Goal: Information Seeking & Learning: Check status

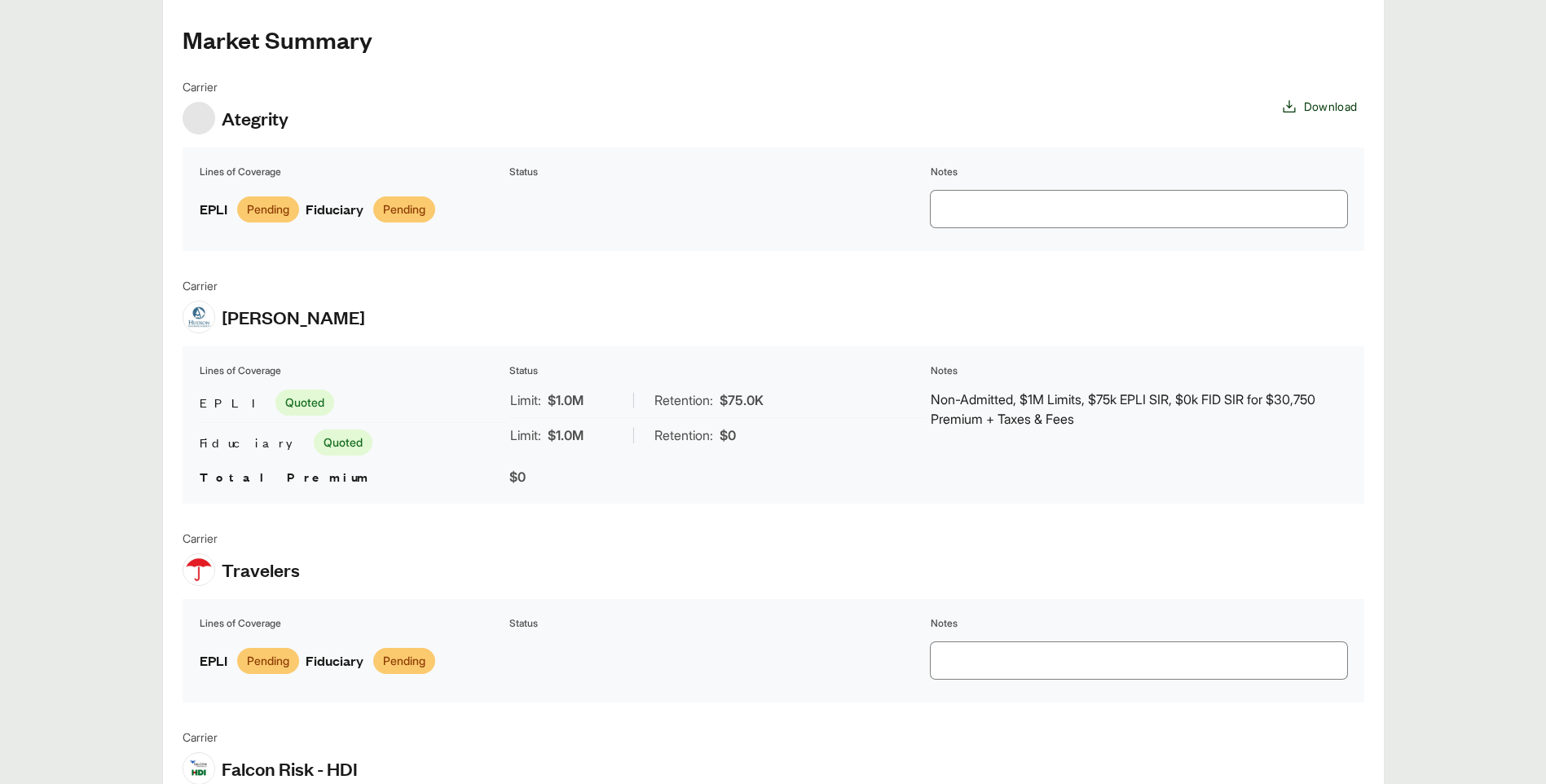
scroll to position [1223, 0]
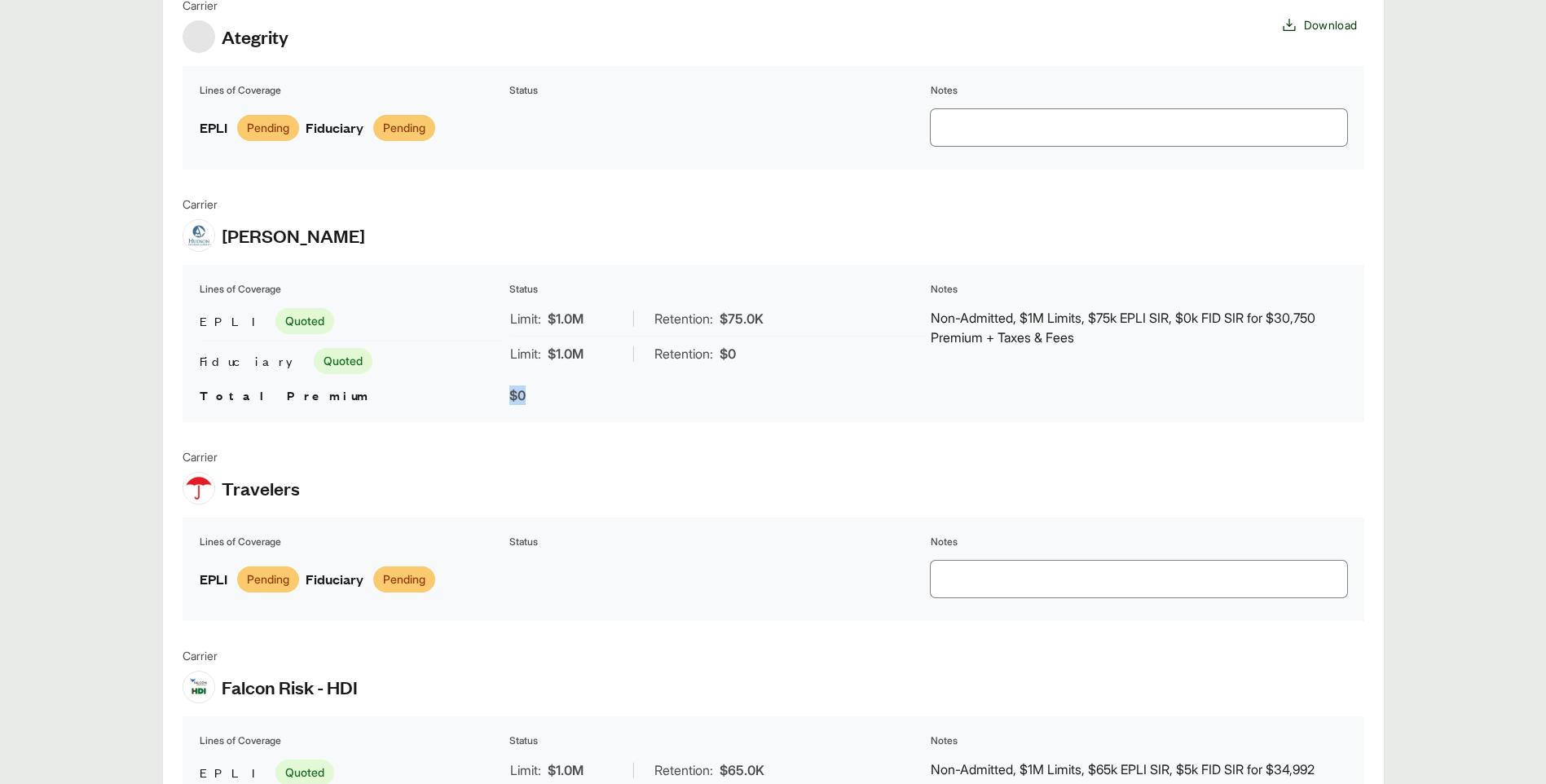
drag, startPoint x: 505, startPoint y: 396, endPoint x: 530, endPoint y: 400, distance: 25.3
click at [530, 400] on table "Lines of Coverage Status Notes EPLI Quoted Fiduciary Quoted Limit: $1.0M | Rete…" at bounding box center [774, 344] width 1182 height 157
drag, startPoint x: 530, startPoint y: 400, endPoint x: 1434, endPoint y: 347, distance: 905.6
click at [1434, 347] on main "Executive Summary Thank you for partnering with Anzen on your Executive Risk in…" at bounding box center [773, 410] width 1546 height 2664
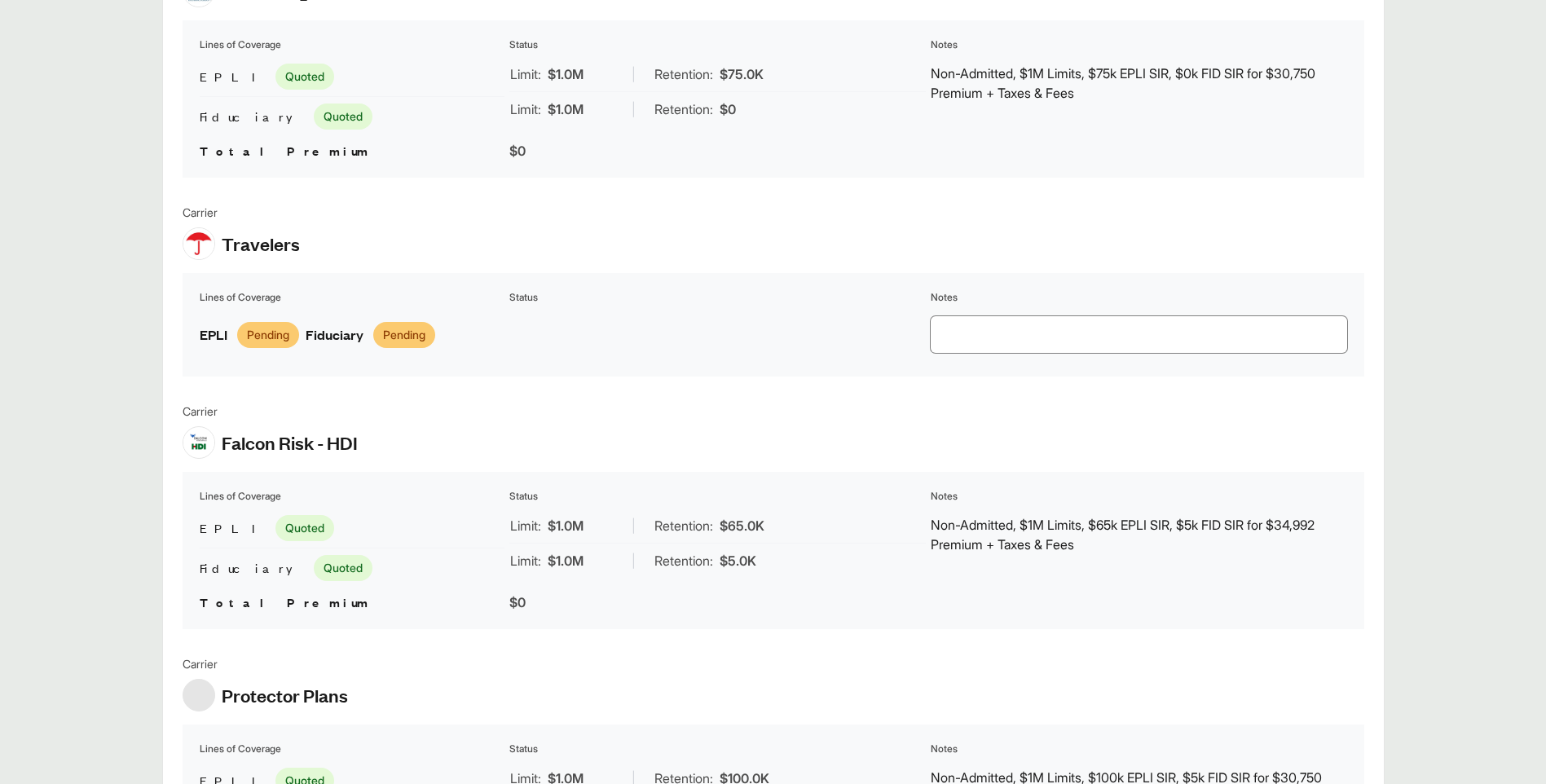
click at [1285, 573] on td "Non-Admitted, $1M Limits, $65k EPLI SIR, $5k FID SIR for $34,992 Premium + Taxe…" at bounding box center [1139, 548] width 418 height 80
drag, startPoint x: 1277, startPoint y: 523, endPoint x: 1322, endPoint y: 530, distance: 45.5
click at [1322, 530] on p "Non-Admitted, $1M Limits, $65k EPLI SIR, $5k FID SIR for $34,992 Premium + Taxe…" at bounding box center [1139, 534] width 417 height 39
drag, startPoint x: 1322, startPoint y: 530, endPoint x: 1226, endPoint y: 569, distance: 103.6
click at [1226, 569] on td "Non-Admitted, $1M Limits, $65k EPLI SIR, $5k FID SIR for $34,992 Premium + Taxe…" at bounding box center [1139, 548] width 418 height 80
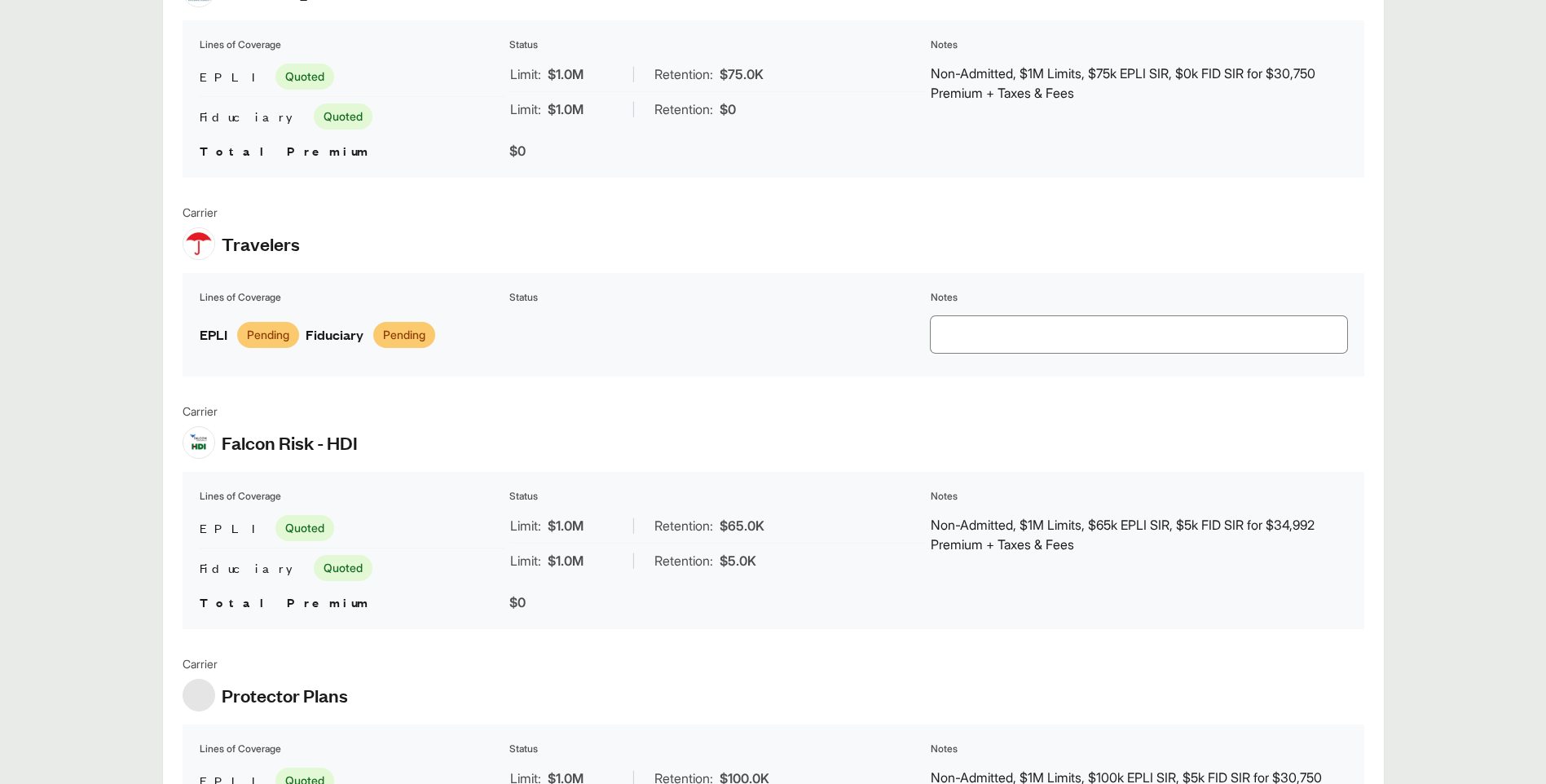
scroll to position [1630, 0]
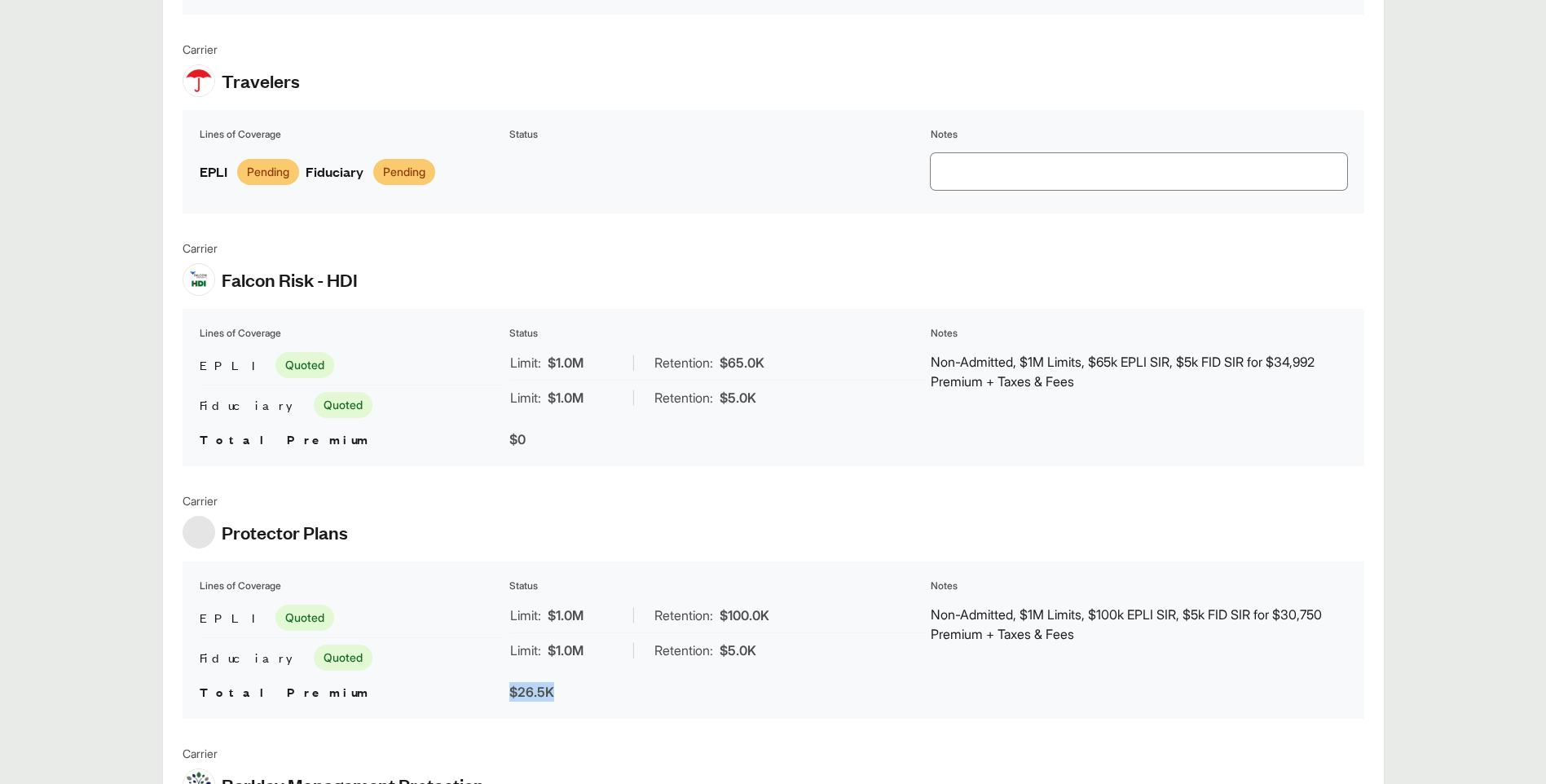
drag, startPoint x: 511, startPoint y: 697, endPoint x: 554, endPoint y: 688, distance: 43.9
click at [554, 688] on span "$26.5K" at bounding box center [532, 692] width 45 height 16
drag, startPoint x: 554, startPoint y: 688, endPoint x: 596, endPoint y: 703, distance: 44.6
click at [596, 702] on div "$26.5K" at bounding box center [718, 692] width 417 height 19
drag, startPoint x: 1289, startPoint y: 618, endPoint x: 1338, endPoint y: 634, distance: 51.5
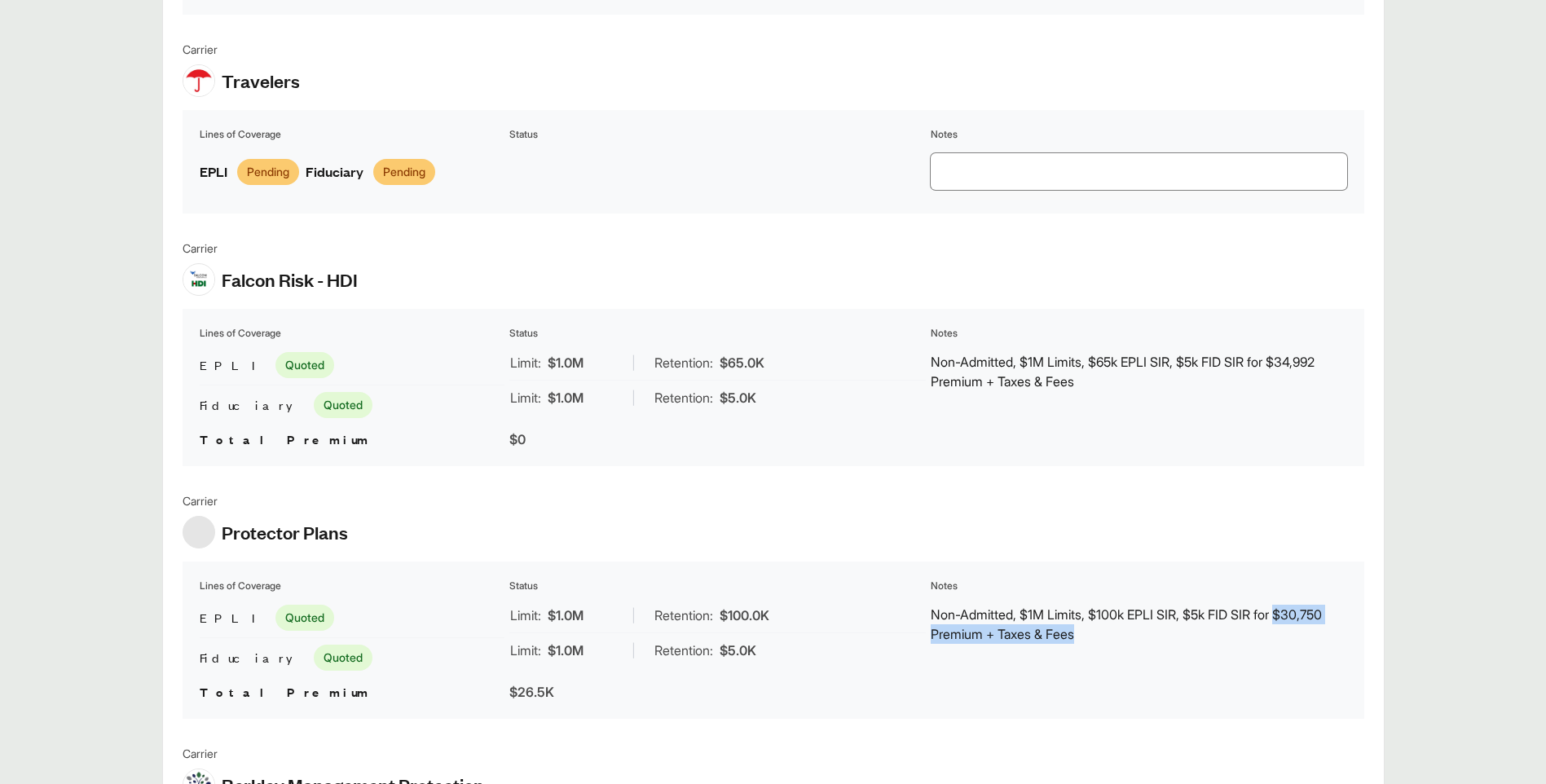
click at [1338, 634] on p "Non-Admitted, $1M Limits, $100k EPLI SIR, $5k FID SIR for $30,750 Premium + Tax…" at bounding box center [1139, 624] width 417 height 39
drag, startPoint x: 1338, startPoint y: 634, endPoint x: 1115, endPoint y: 649, distance: 223.5
click at [1115, 649] on td "Non-Admitted, $1M Limits, $100k EPLI SIR, $5k FID SIR for $30,750 Premium + Tax…" at bounding box center [1139, 638] width 418 height 80
click at [844, 681] on table "Lines of Coverage Status Notes EPLI Quoted Fiduciary Quoted Limit: $1.0M | Rete…" at bounding box center [774, 640] width 1182 height 157
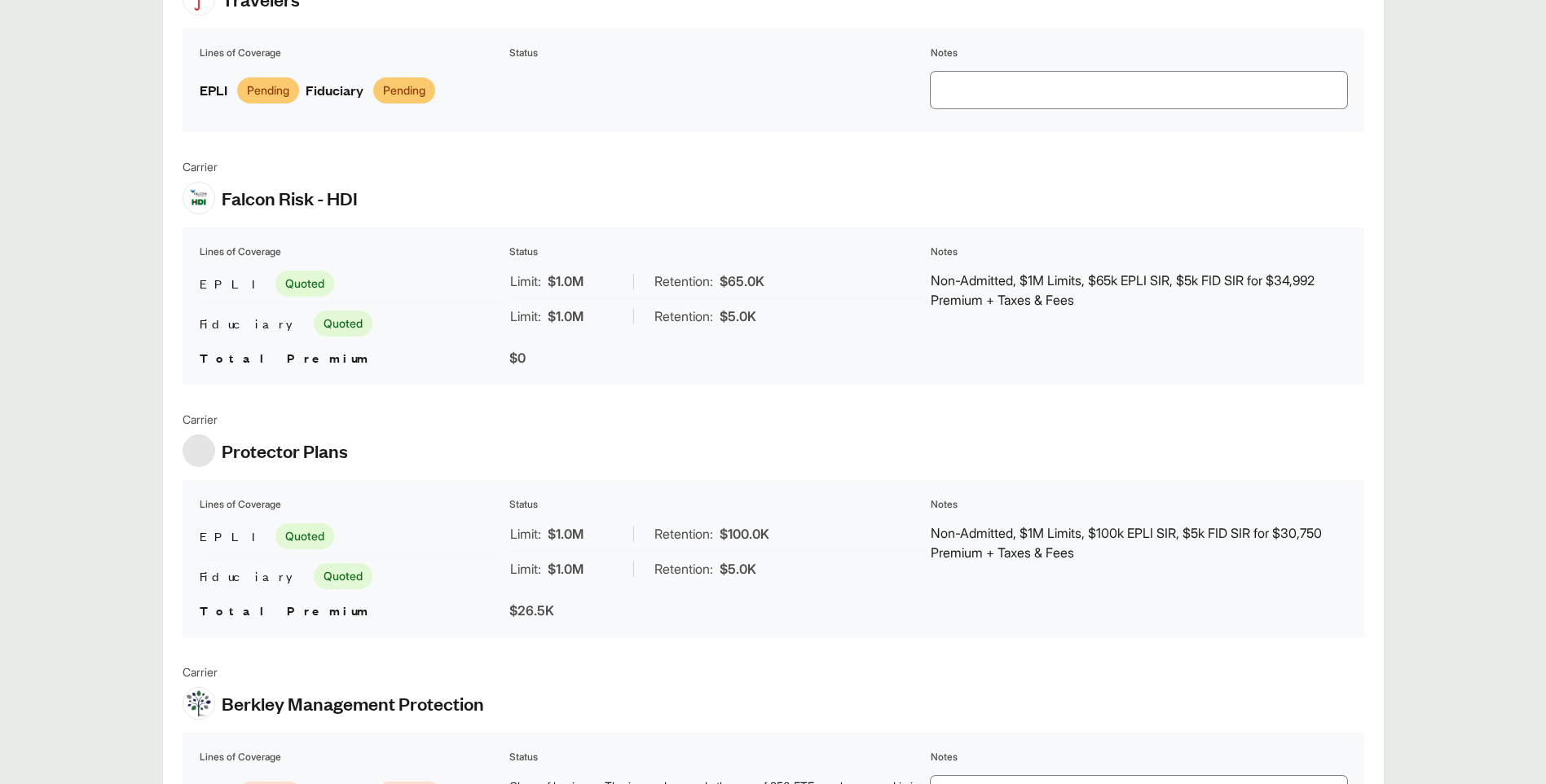
scroll to position [1793, 0]
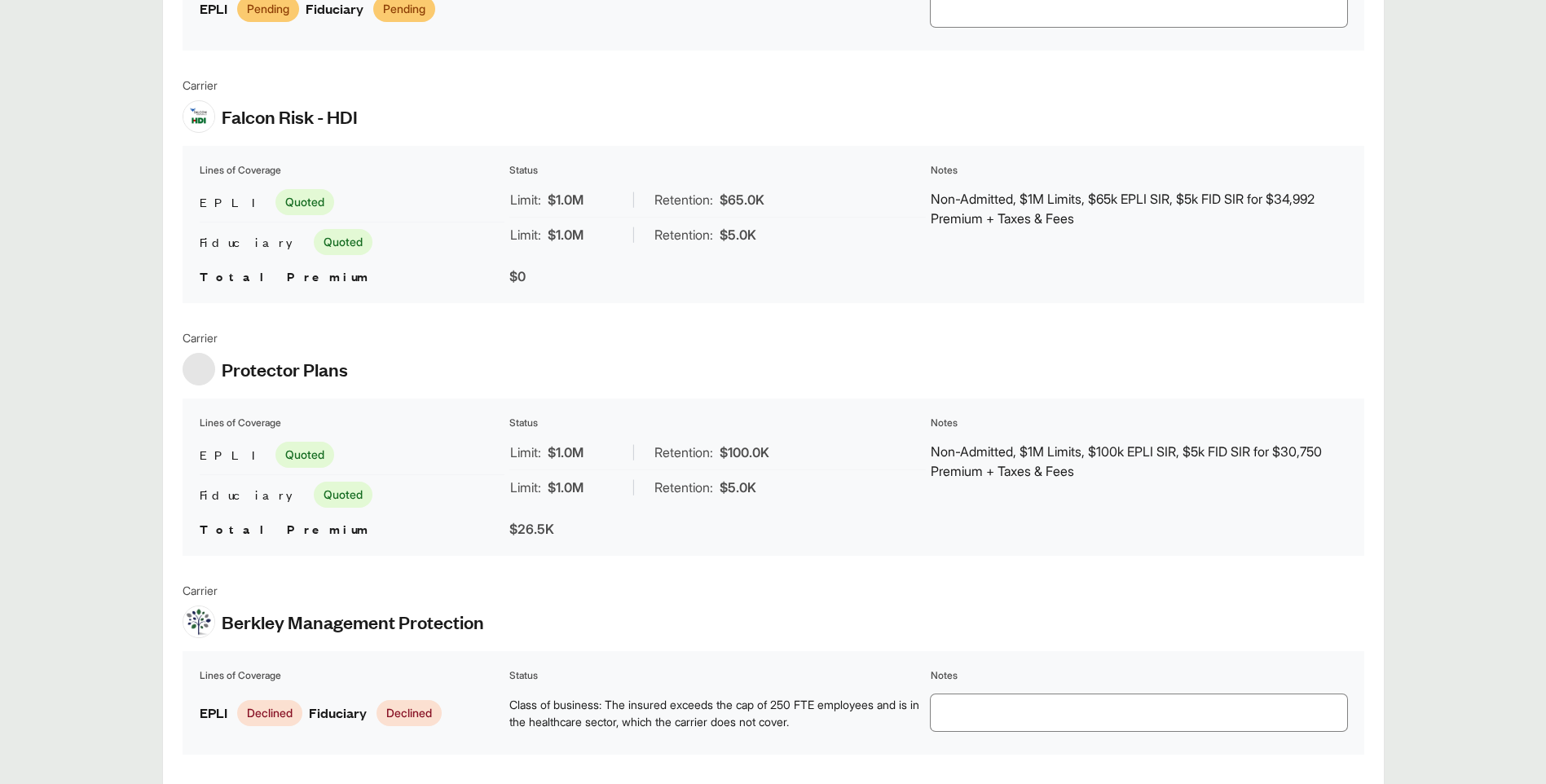
click at [1278, 460] on p "Non-Admitted, $1M Limits, $100k EPLI SIR, $5k FID SIR for $30,750 Premium + Tax…" at bounding box center [1139, 461] width 417 height 39
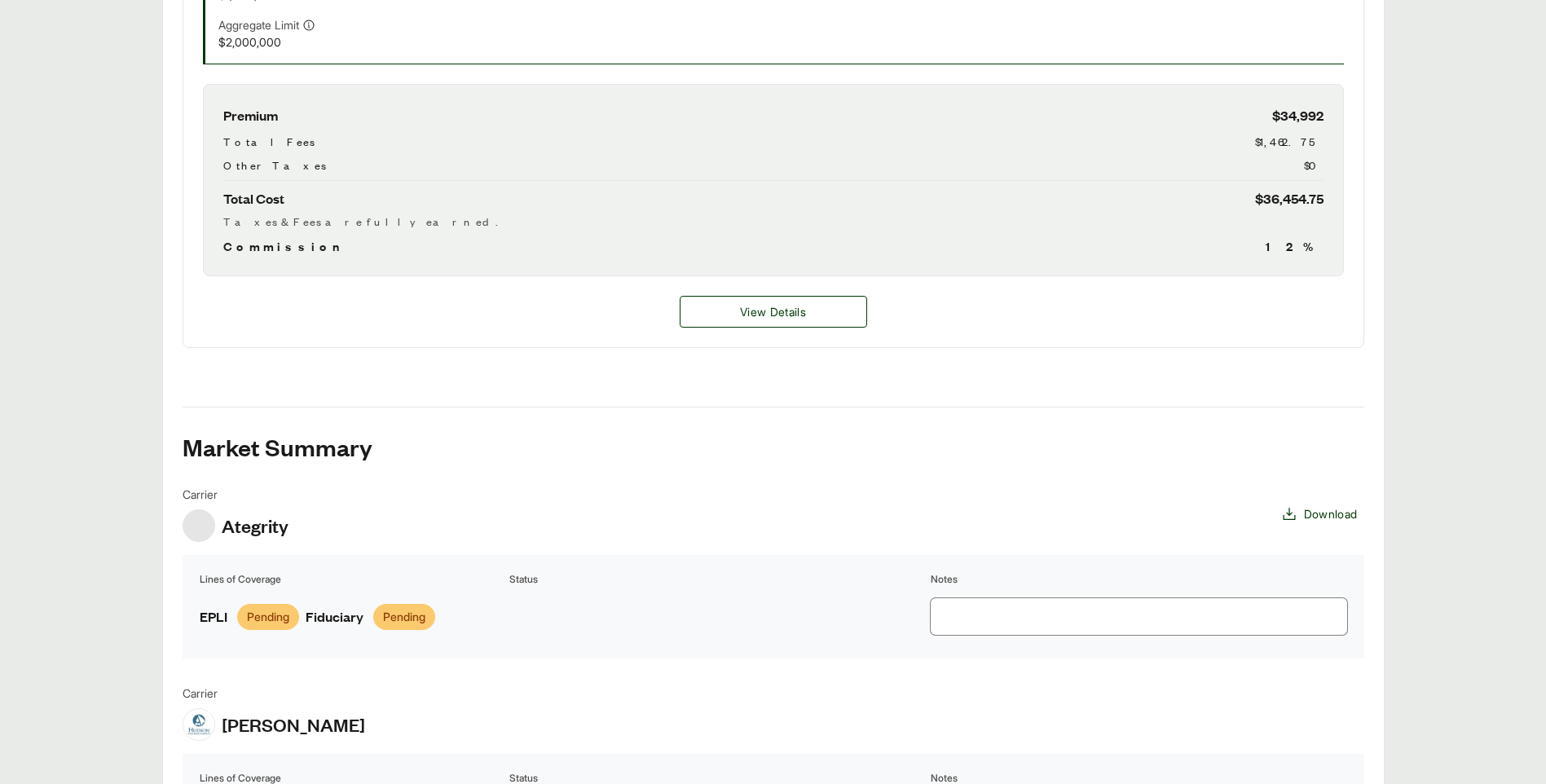
scroll to position [1141, 0]
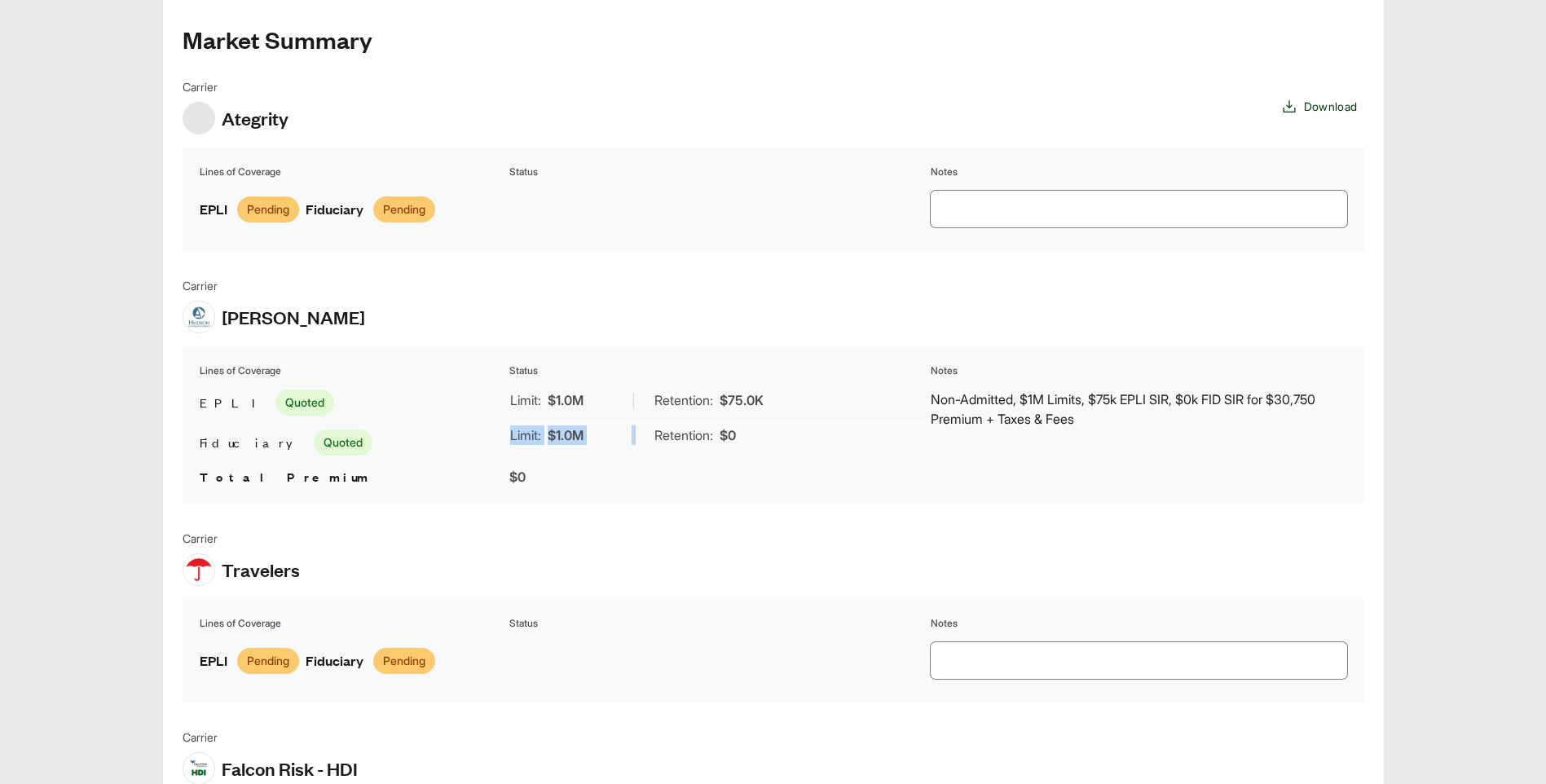
click at [642, 446] on div "Limit: $1.0M | Retention: $0" at bounding box center [718, 435] width 417 height 34
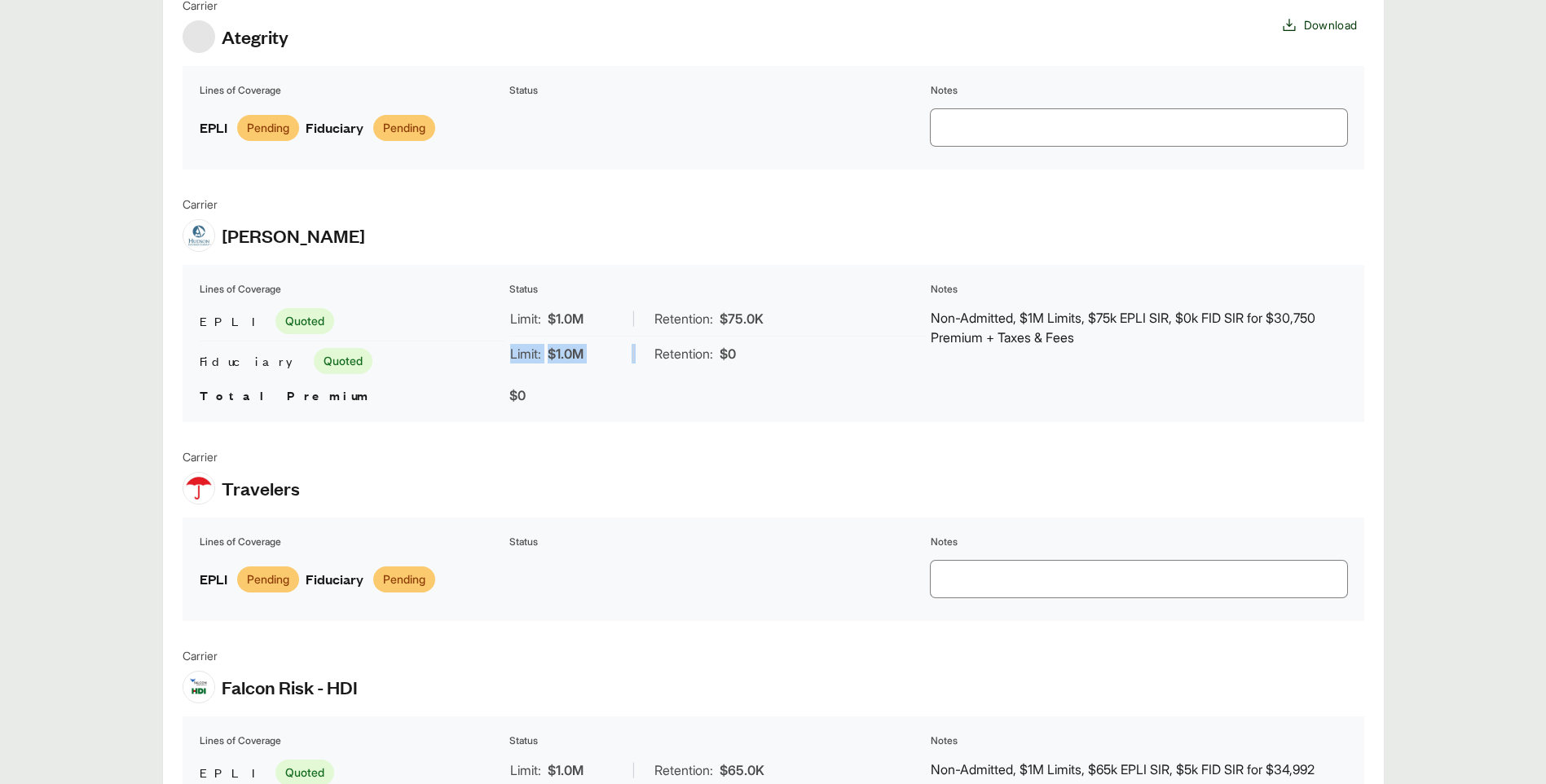
click at [952, 494] on div "Carrier Travelers" at bounding box center [774, 476] width 1182 height 56
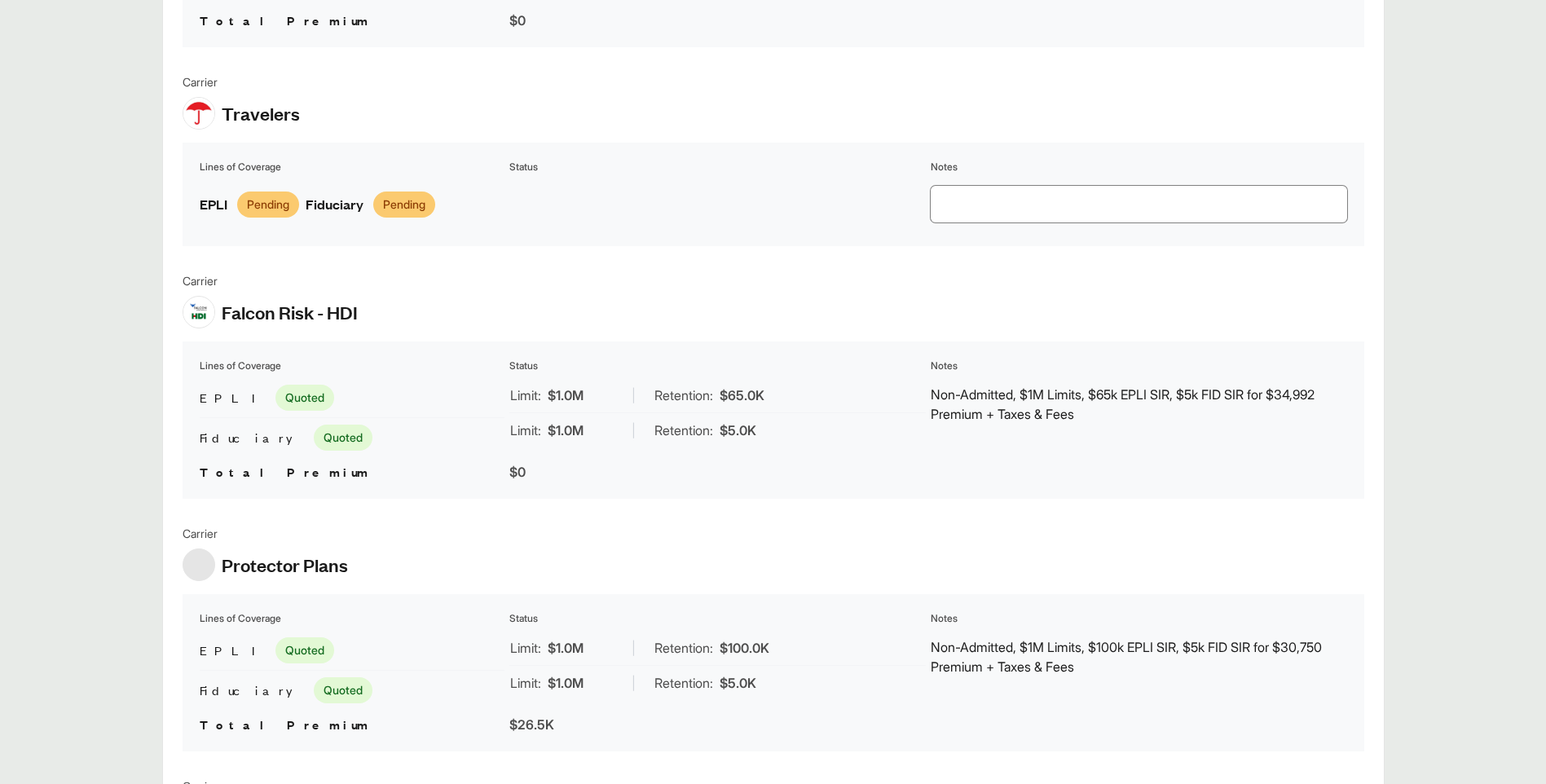
scroll to position [1679, 0]
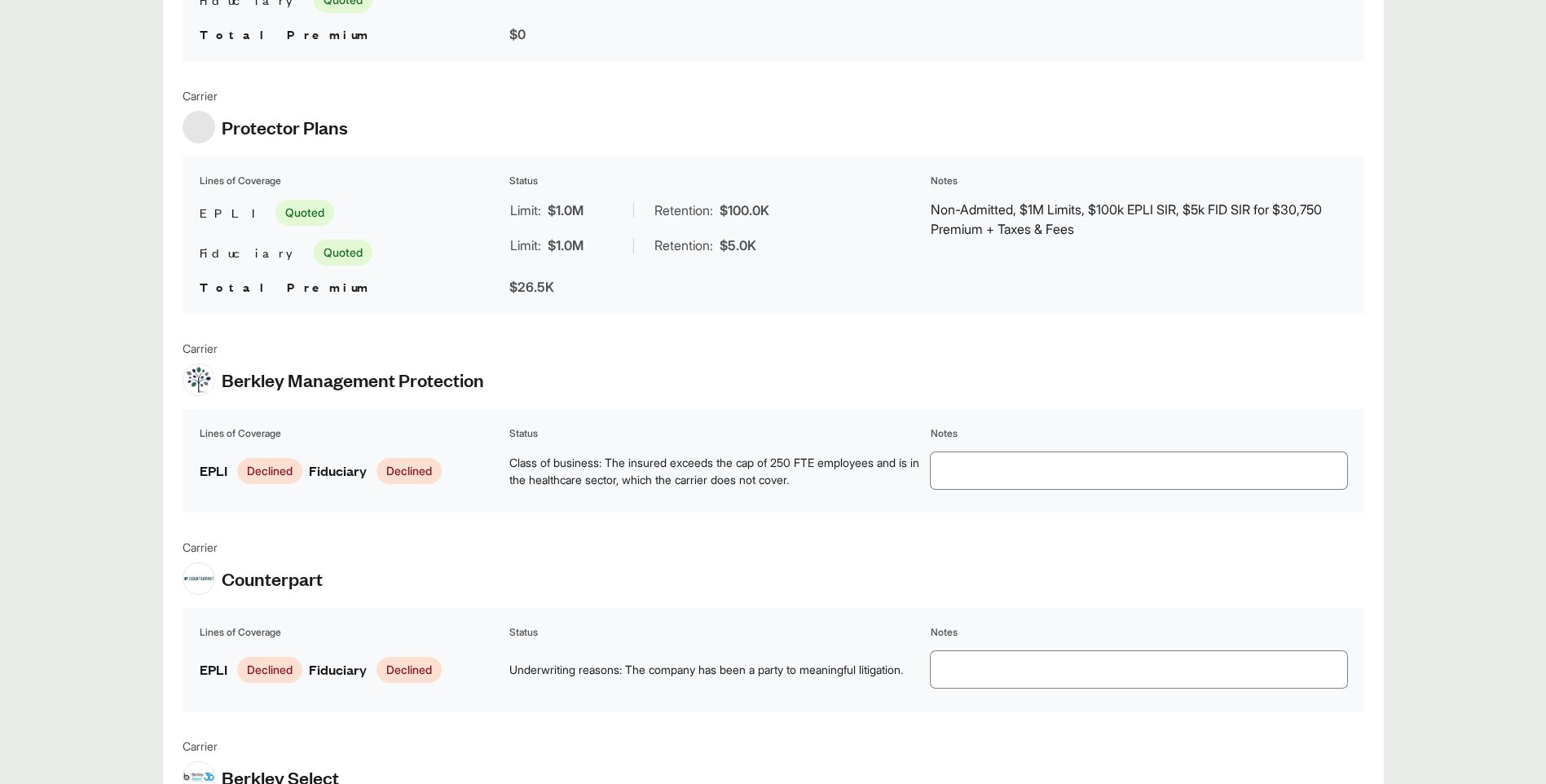
scroll to position [2250, 0]
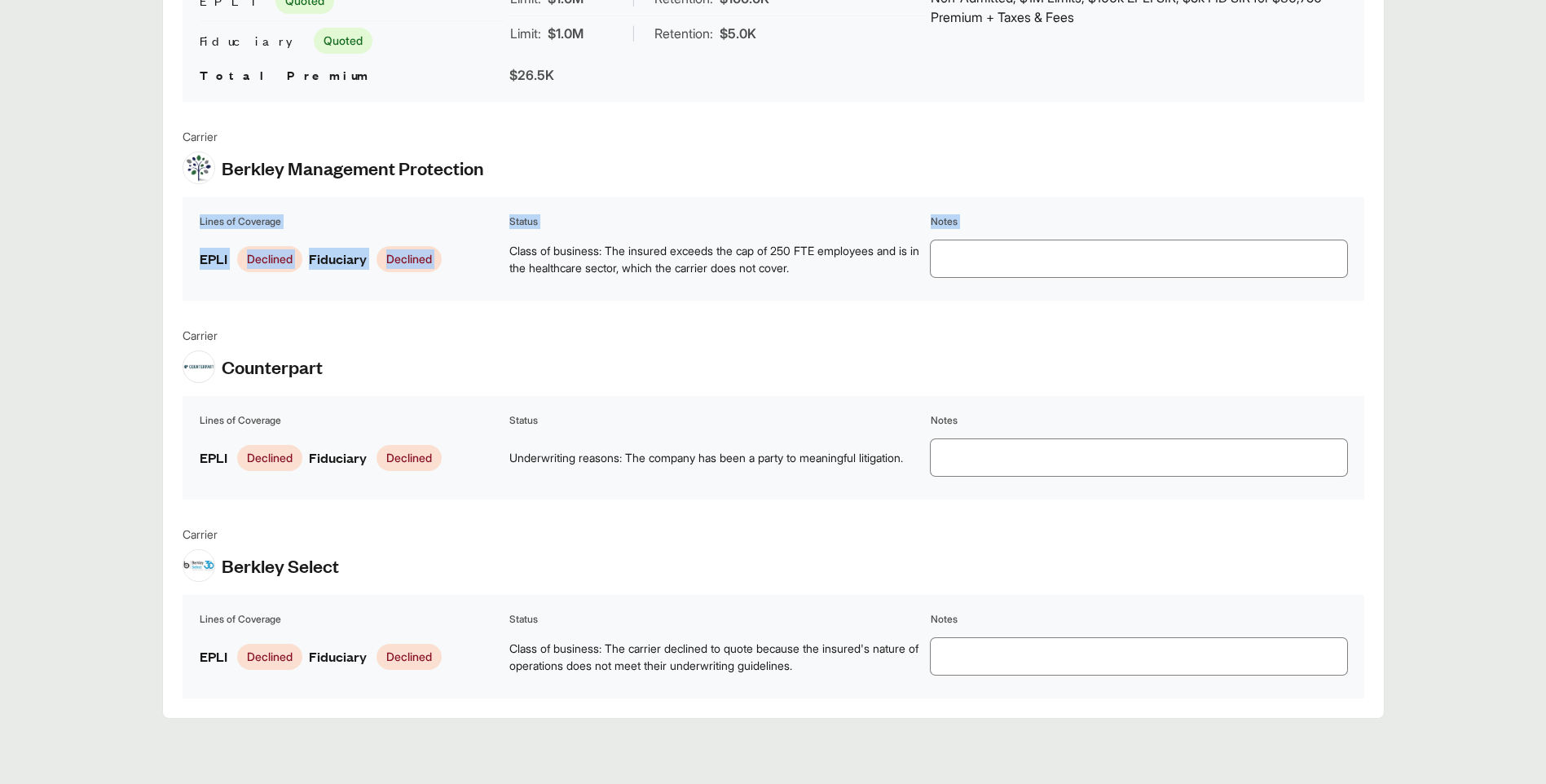
drag, startPoint x: 511, startPoint y: 250, endPoint x: 914, endPoint y: 313, distance: 407.9
copy table "Lines of Coverage Status Notes EPLI Declined Fiduciary Declined"
click at [519, 489] on table "Lines of Coverage Status Notes EPLI Declined Fiduciary Declined Underwriting re…" at bounding box center [774, 448] width 1182 height 103
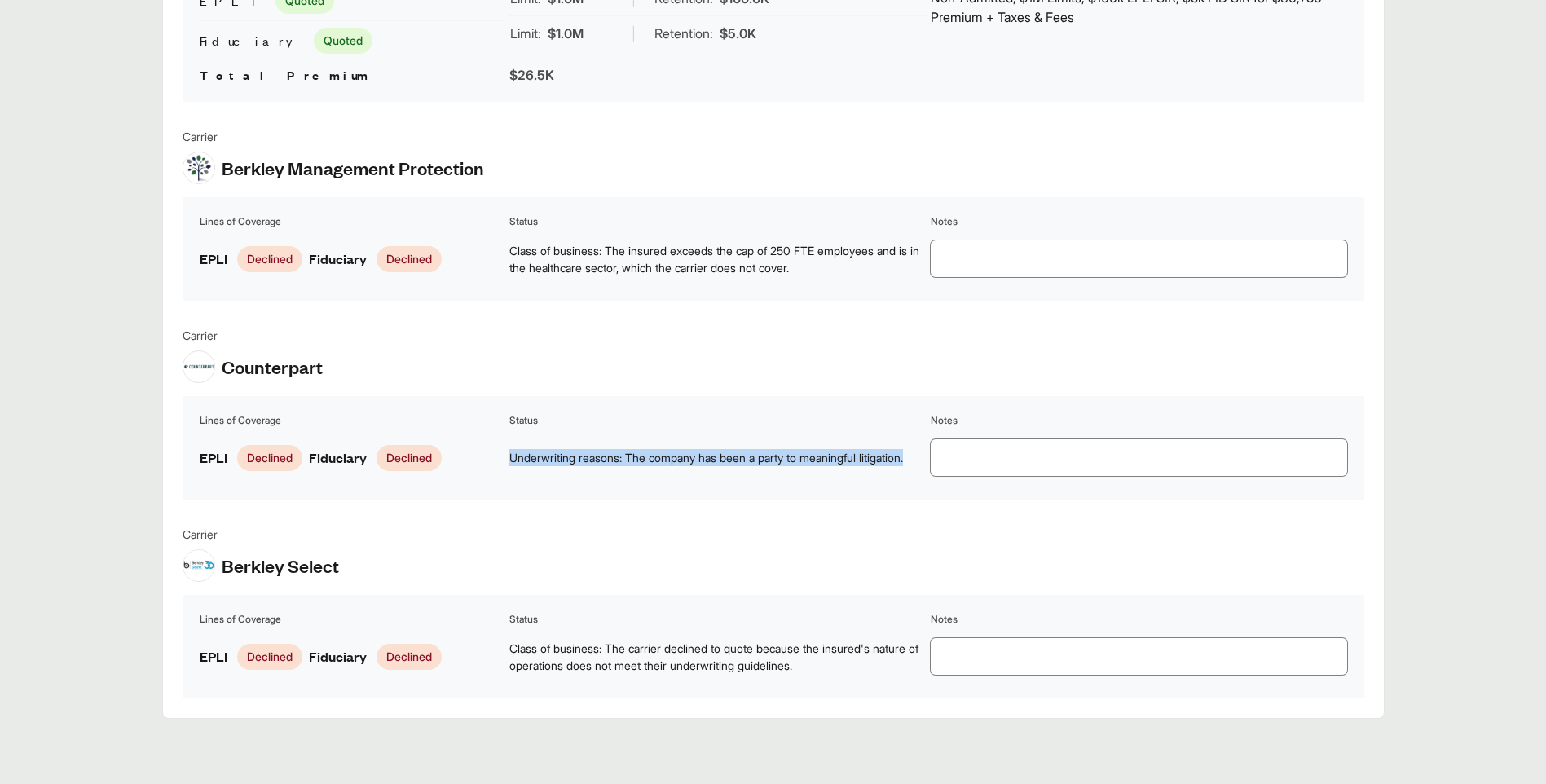
drag, startPoint x: 511, startPoint y: 446, endPoint x: 733, endPoint y: 494, distance: 227.1
click at [733, 494] on table "Lines of Coverage Status Notes EPLI Declined Fiduciary Declined Underwriting re…" at bounding box center [774, 448] width 1182 height 103
copy span "Underwriting reasons: The company has been a party to meaningful litigation."
click at [394, 546] on div "Carrier Berkley Select" at bounding box center [774, 554] width 1182 height 56
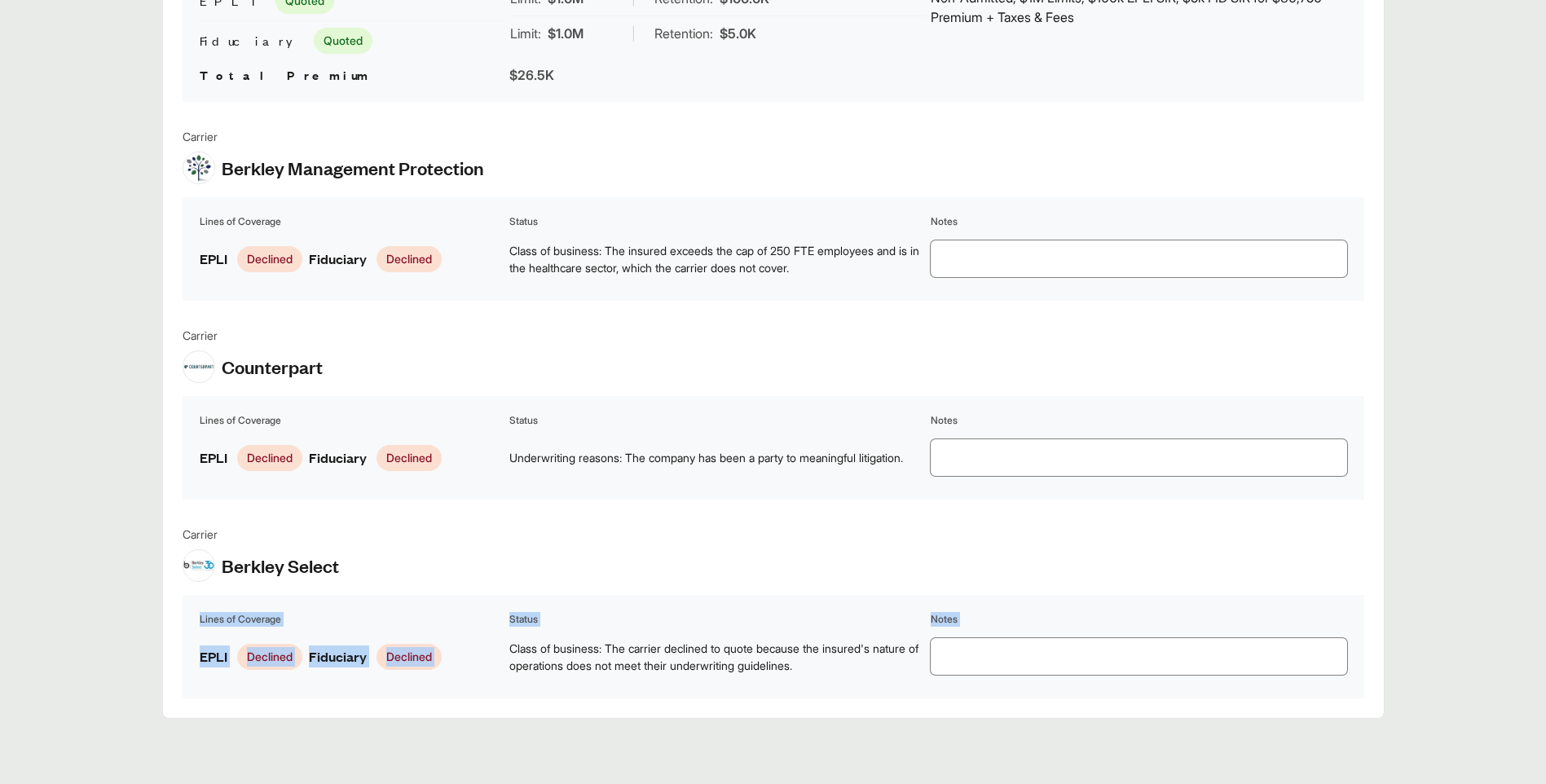
drag, startPoint x: 511, startPoint y: 649, endPoint x: 947, endPoint y: 711, distance: 440.4
copy table "Lines of Coverage Status Notes EPLI Declined Fiduciary Declined"
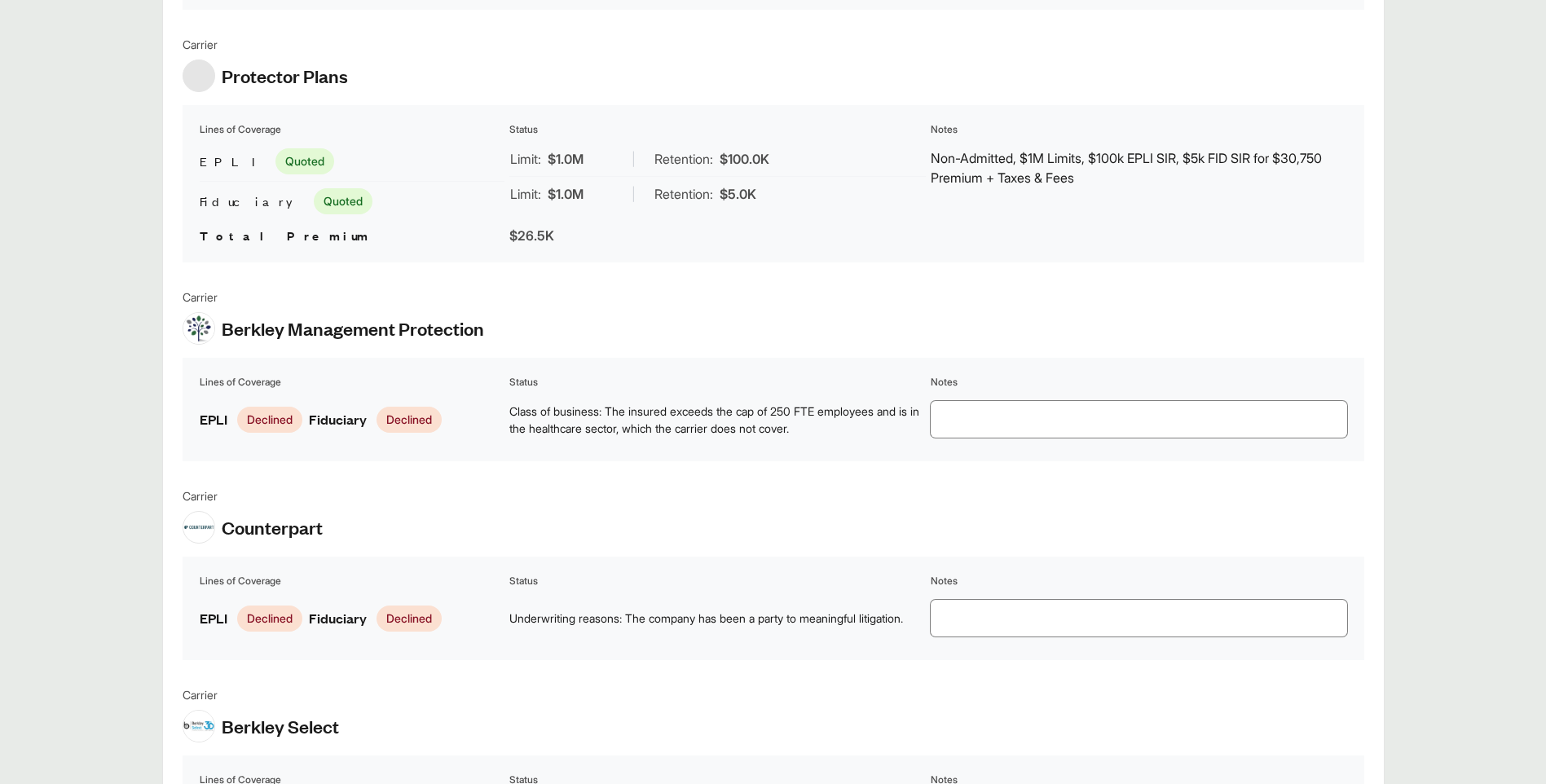
click at [742, 610] on span "Underwriting reasons: The company has been a party to meaningful litigation." at bounding box center [718, 618] width 417 height 17
